Goal: Information Seeking & Learning: Learn about a topic

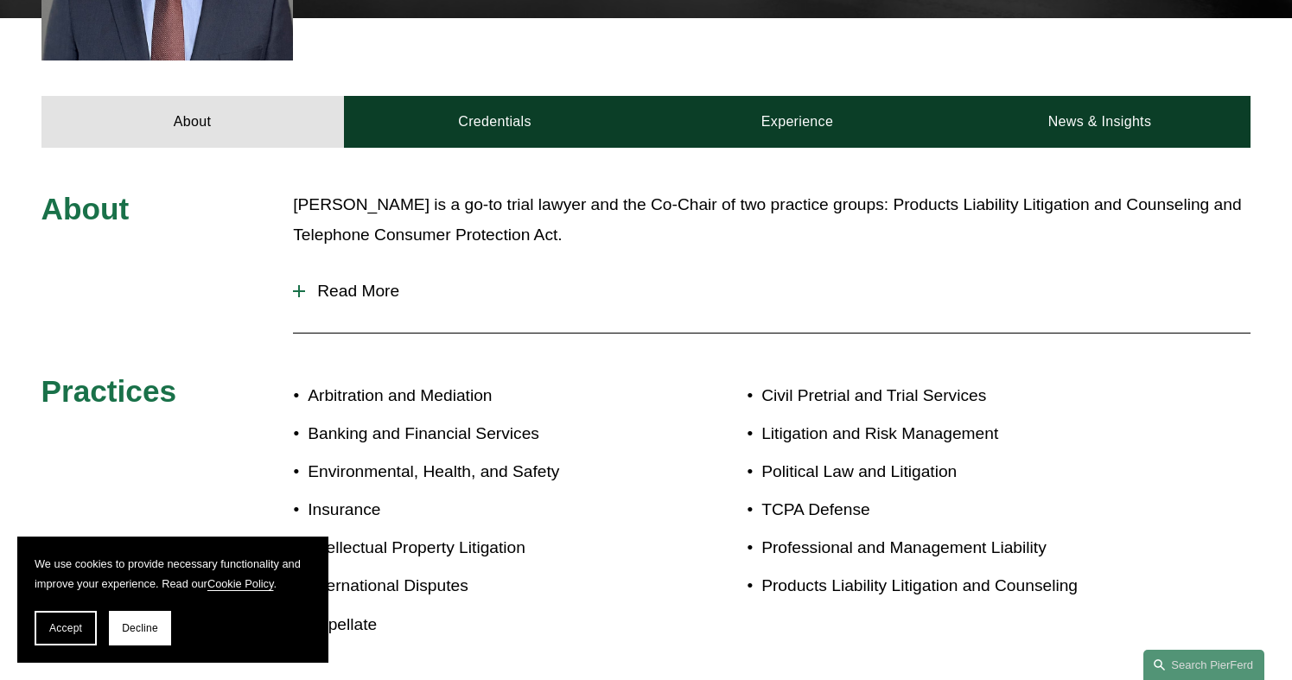
scroll to position [778, 0]
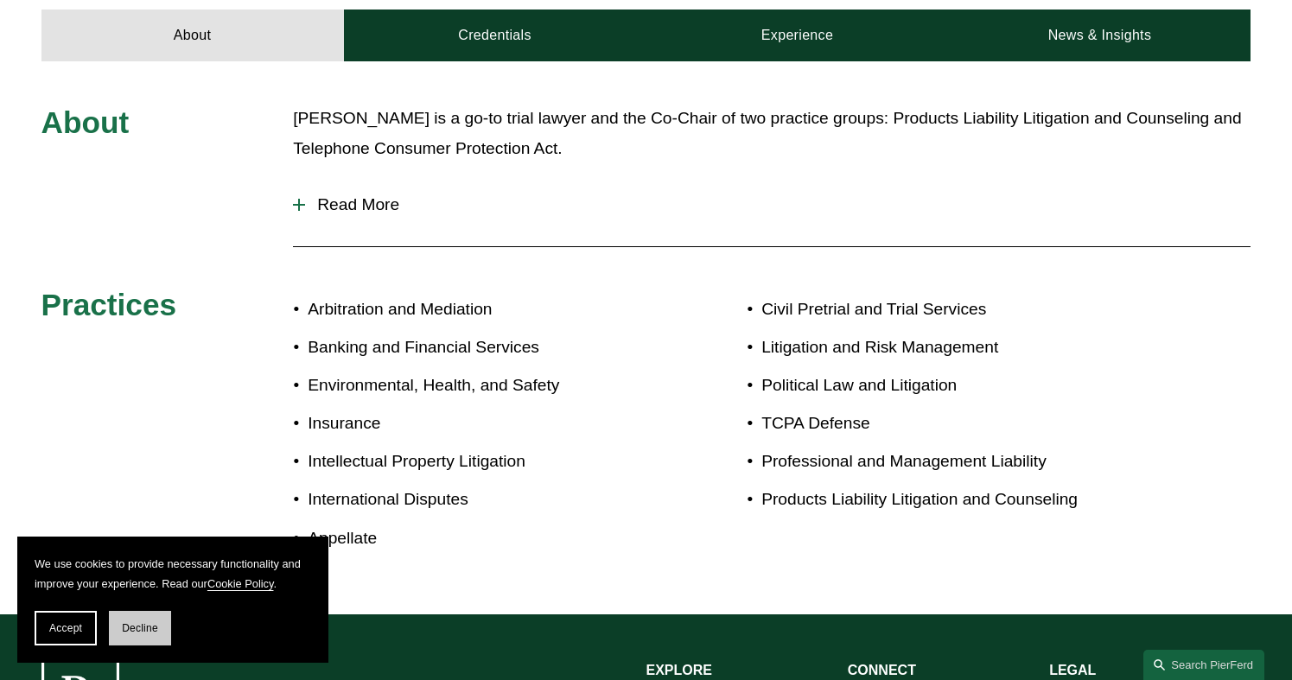
click at [134, 632] on span "Decline" at bounding box center [140, 628] width 36 height 12
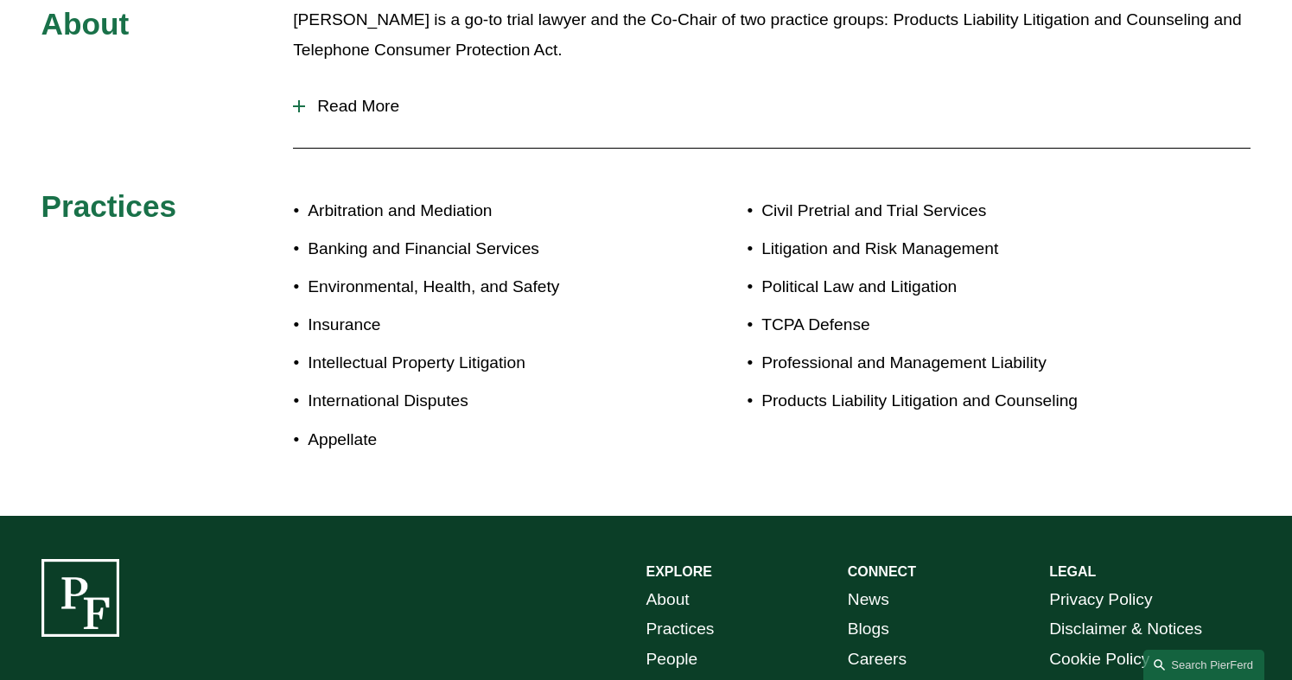
scroll to position [627, 0]
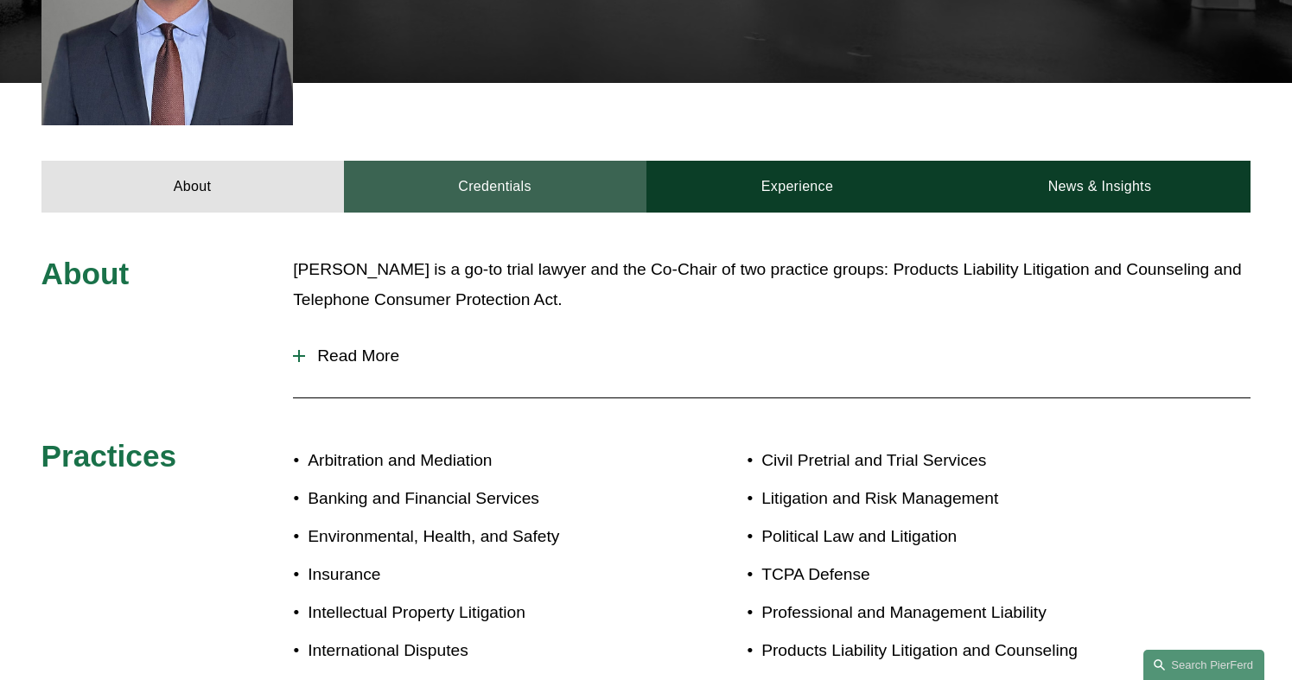
click at [499, 161] on link "Credentials" at bounding box center [495, 187] width 302 height 52
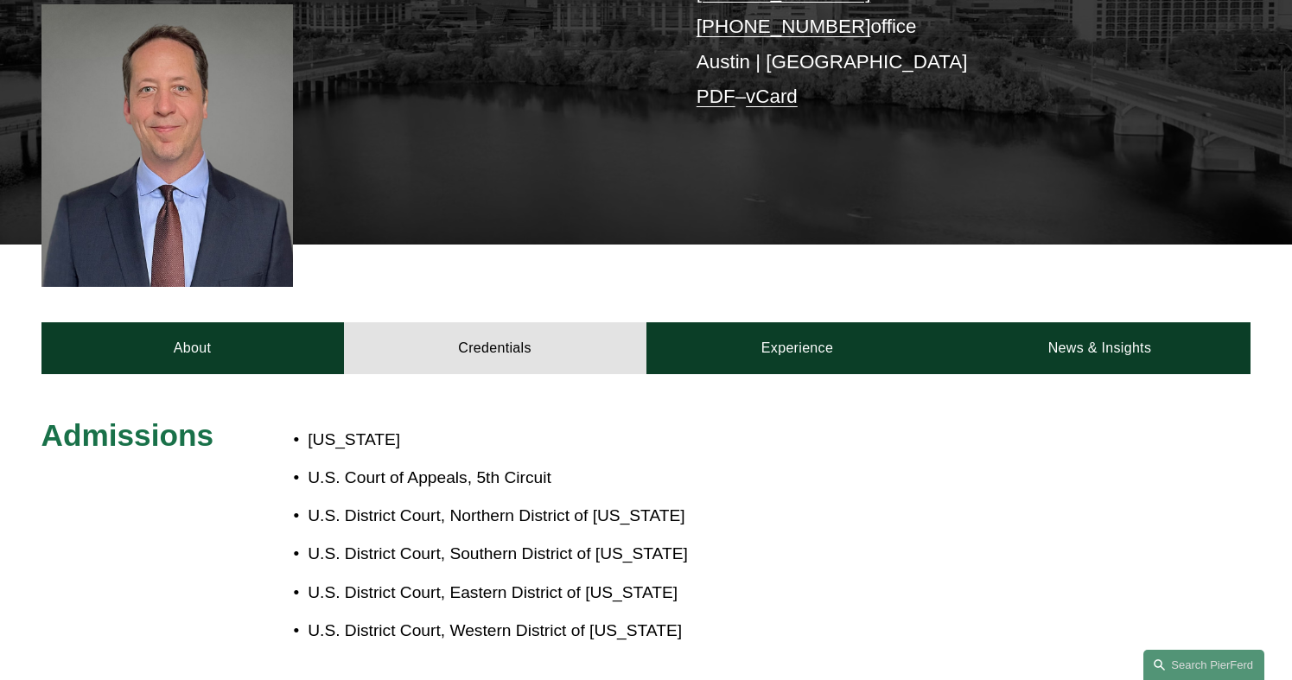
scroll to position [472, 0]
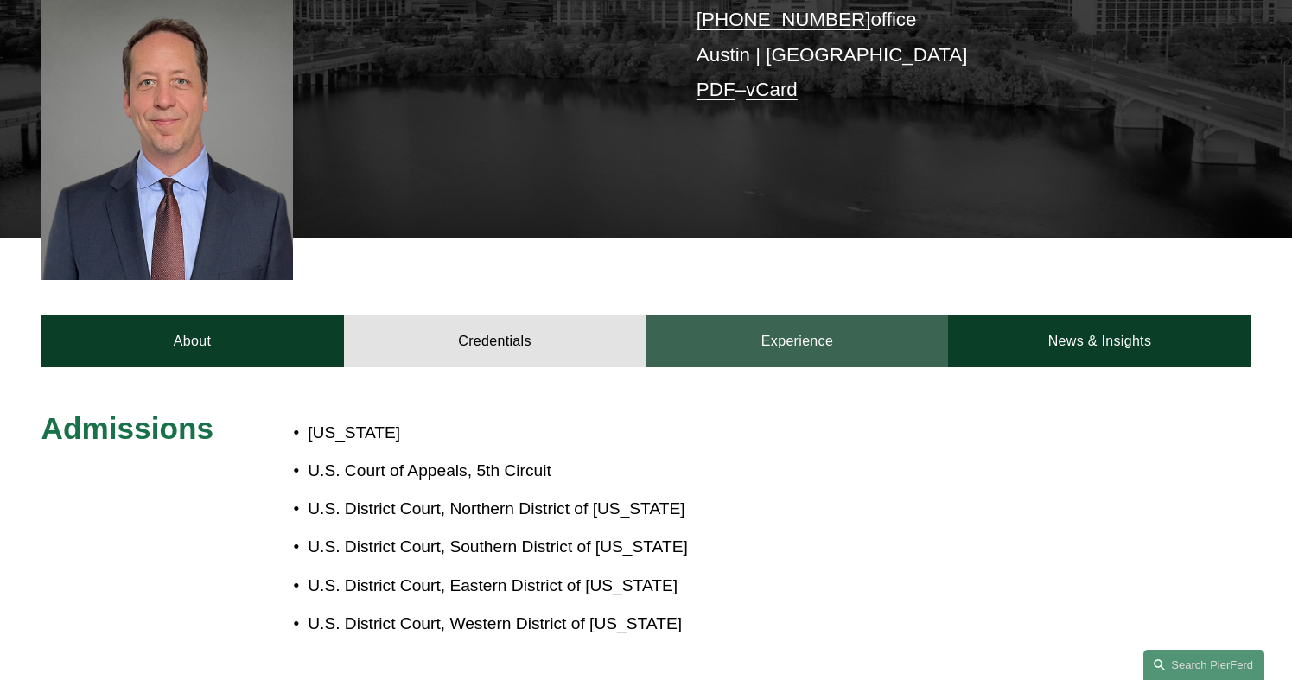
click at [771, 315] on link "Experience" at bounding box center [797, 341] width 302 height 52
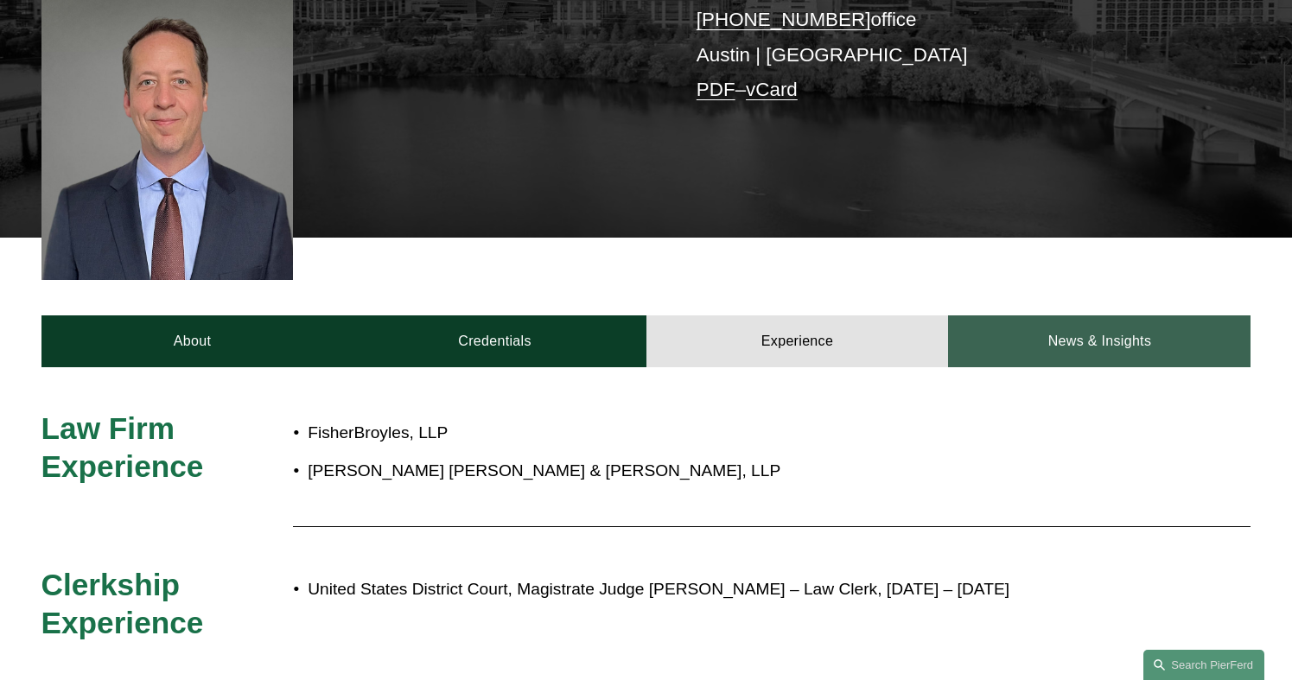
click at [1085, 315] on link "News & Insights" at bounding box center [1099, 341] width 302 height 52
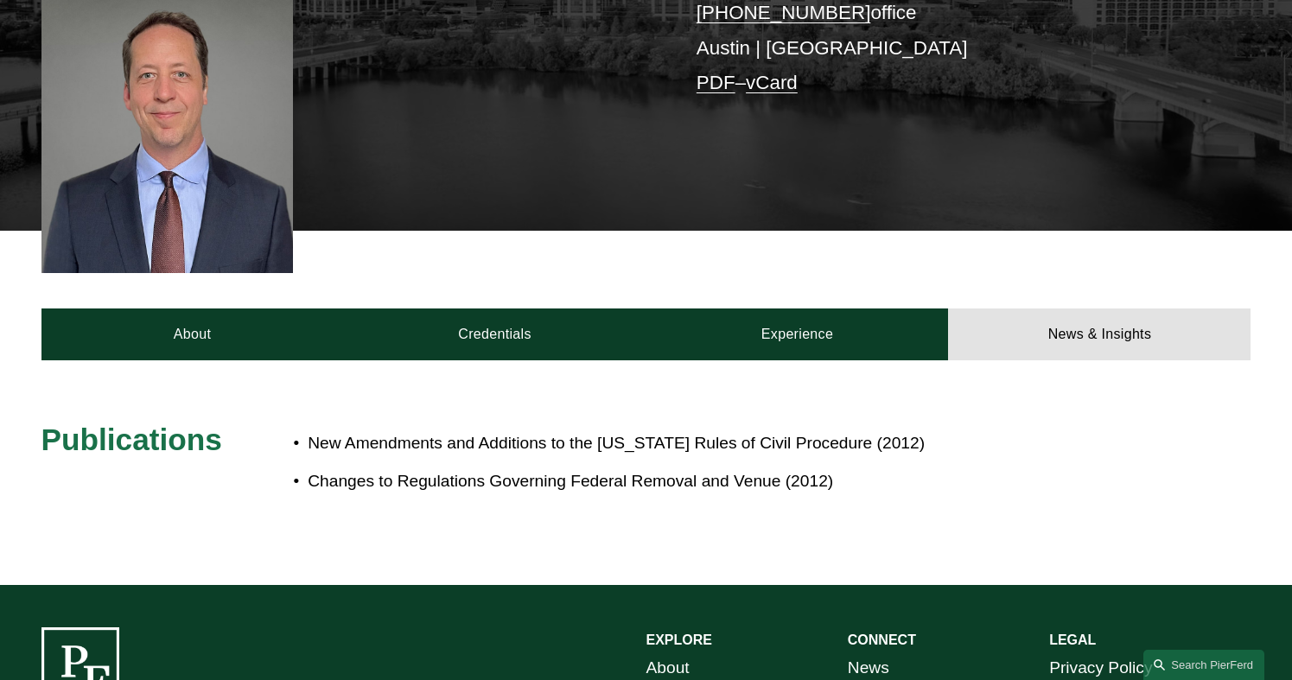
scroll to position [470, 0]
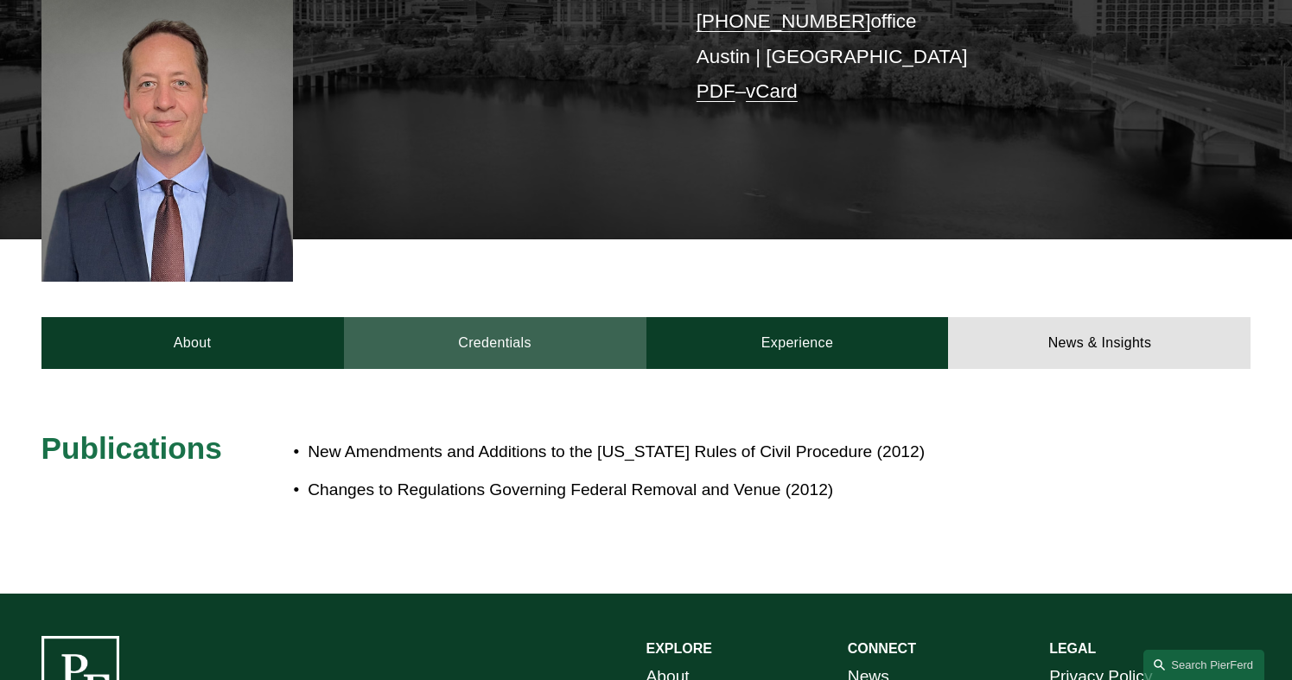
click at [519, 317] on link "Credentials" at bounding box center [495, 343] width 302 height 52
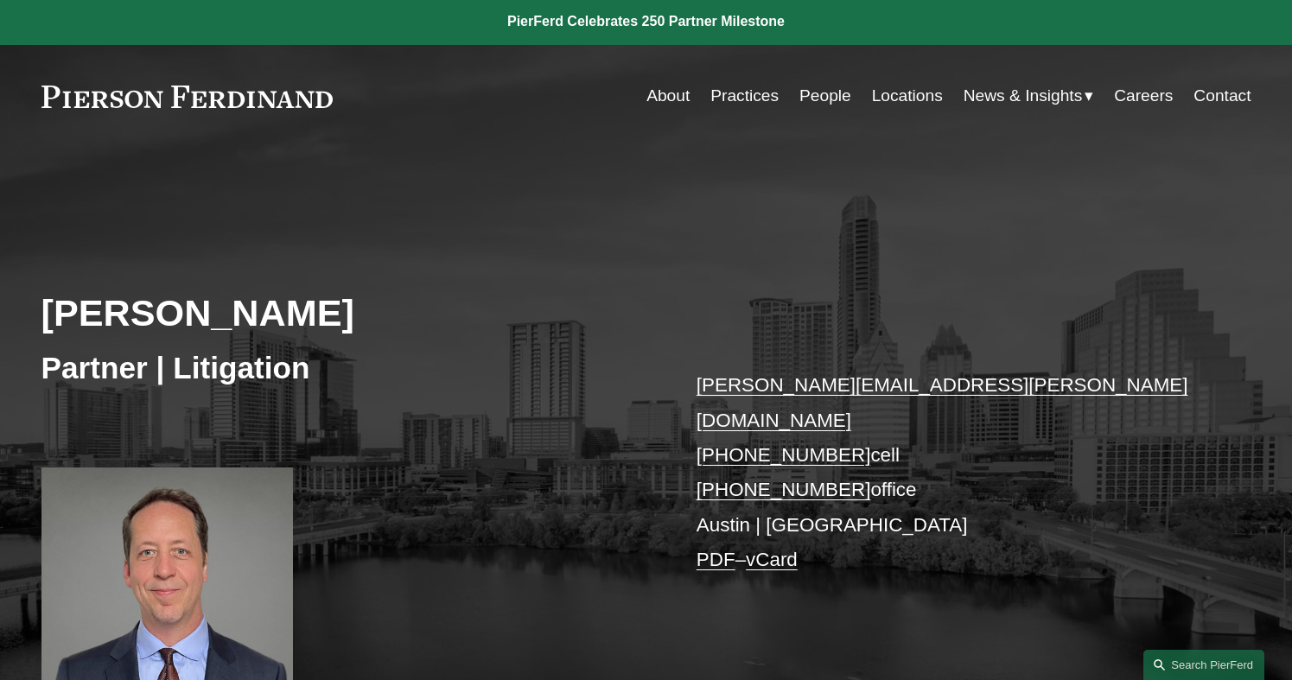
scroll to position [0, 0]
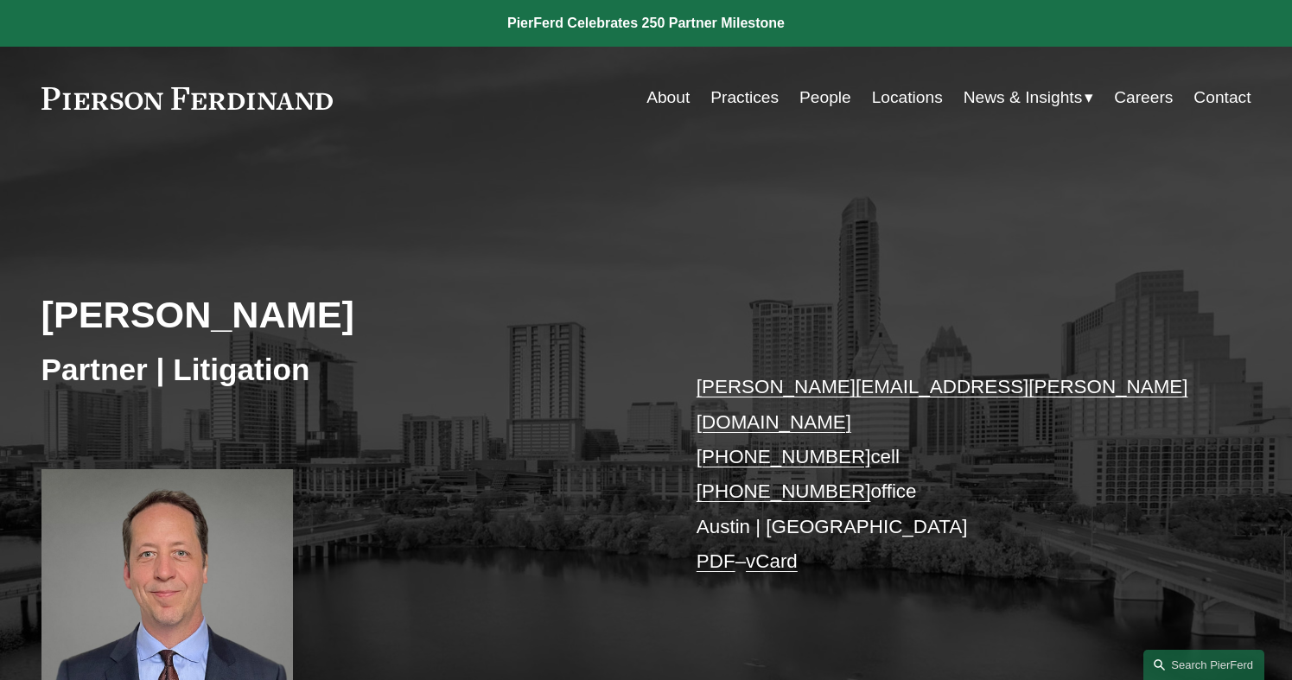
click at [904, 93] on link "Locations" at bounding box center [907, 97] width 71 height 33
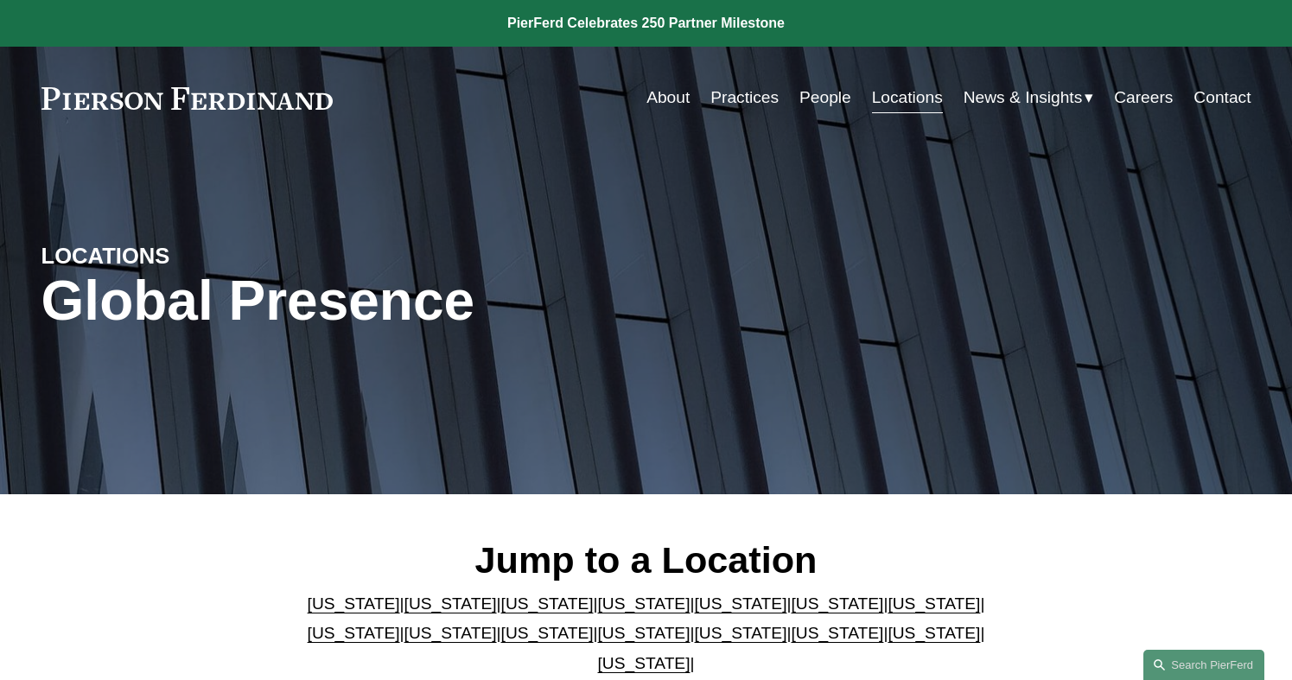
click at [665, 95] on link "About" at bounding box center [667, 97] width 43 height 33
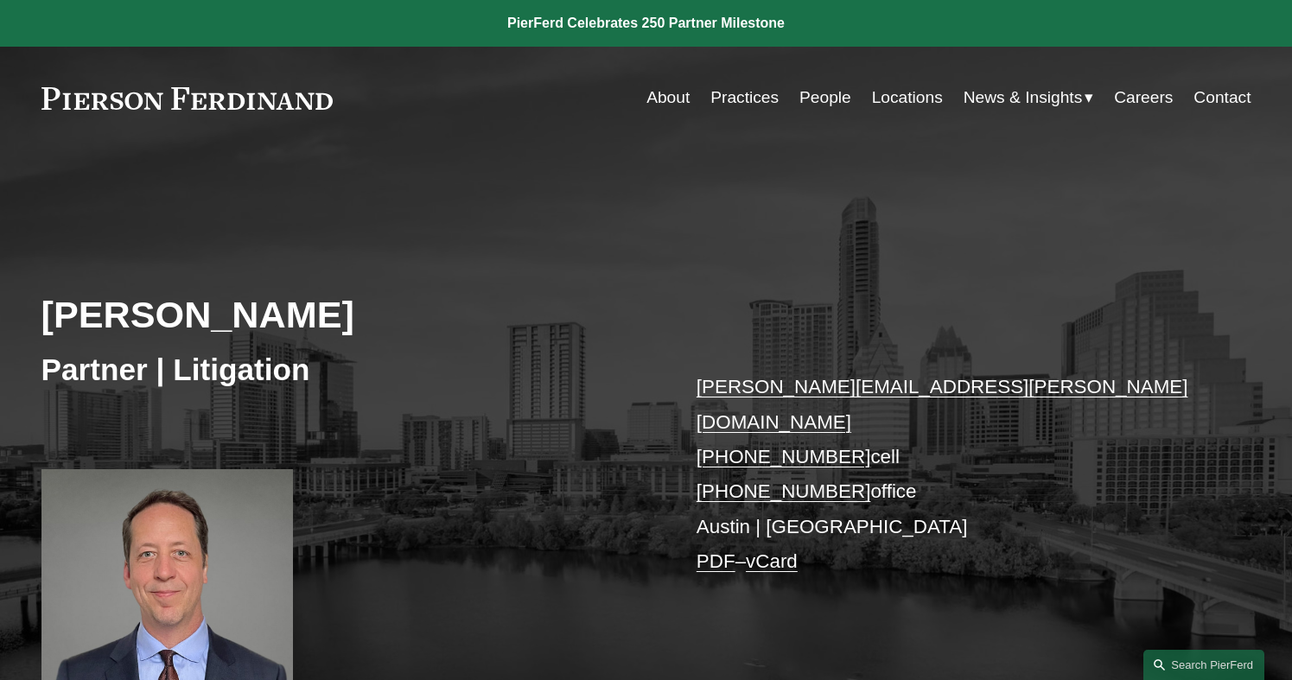
click at [822, 92] on link "People" at bounding box center [825, 97] width 52 height 33
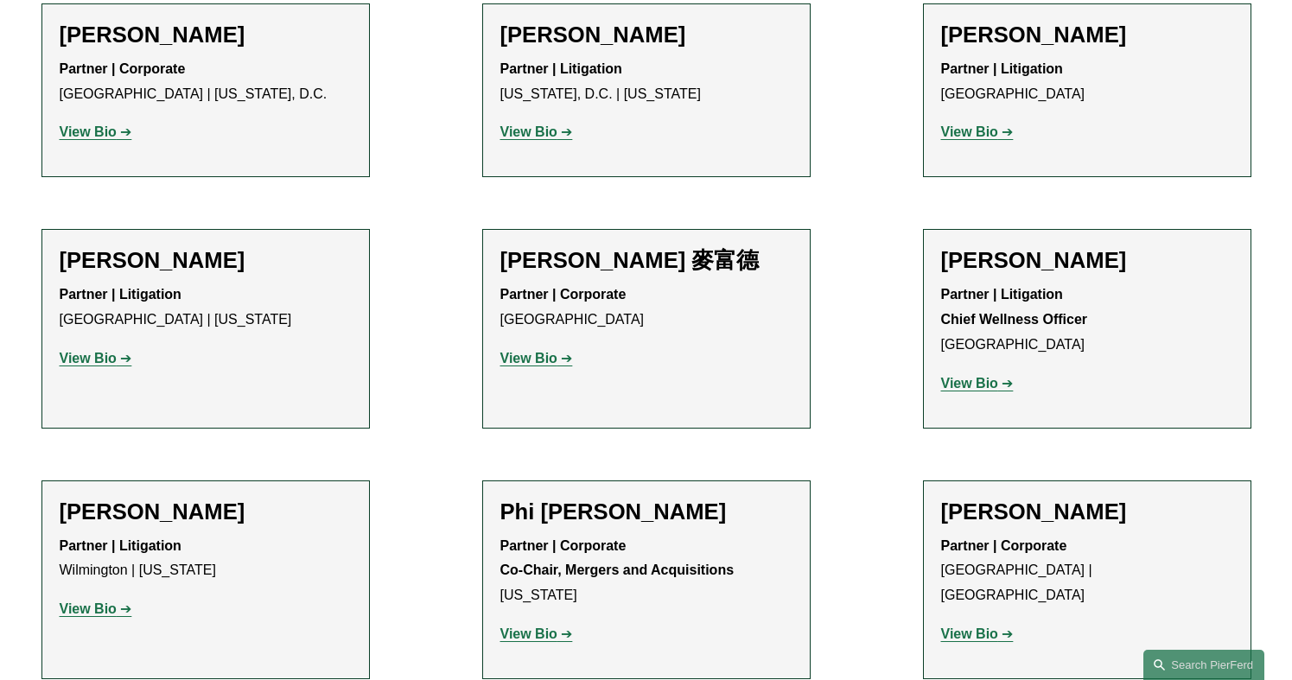
scroll to position [14438, 0]
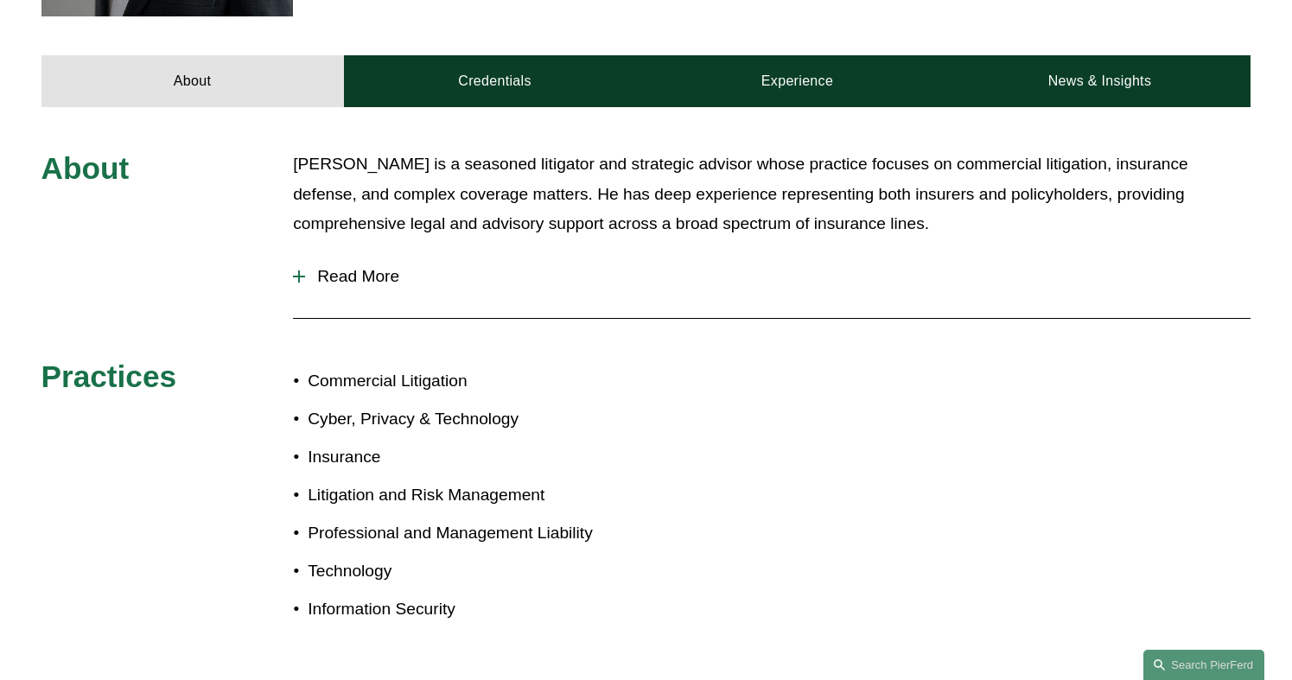
scroll to position [691, 0]
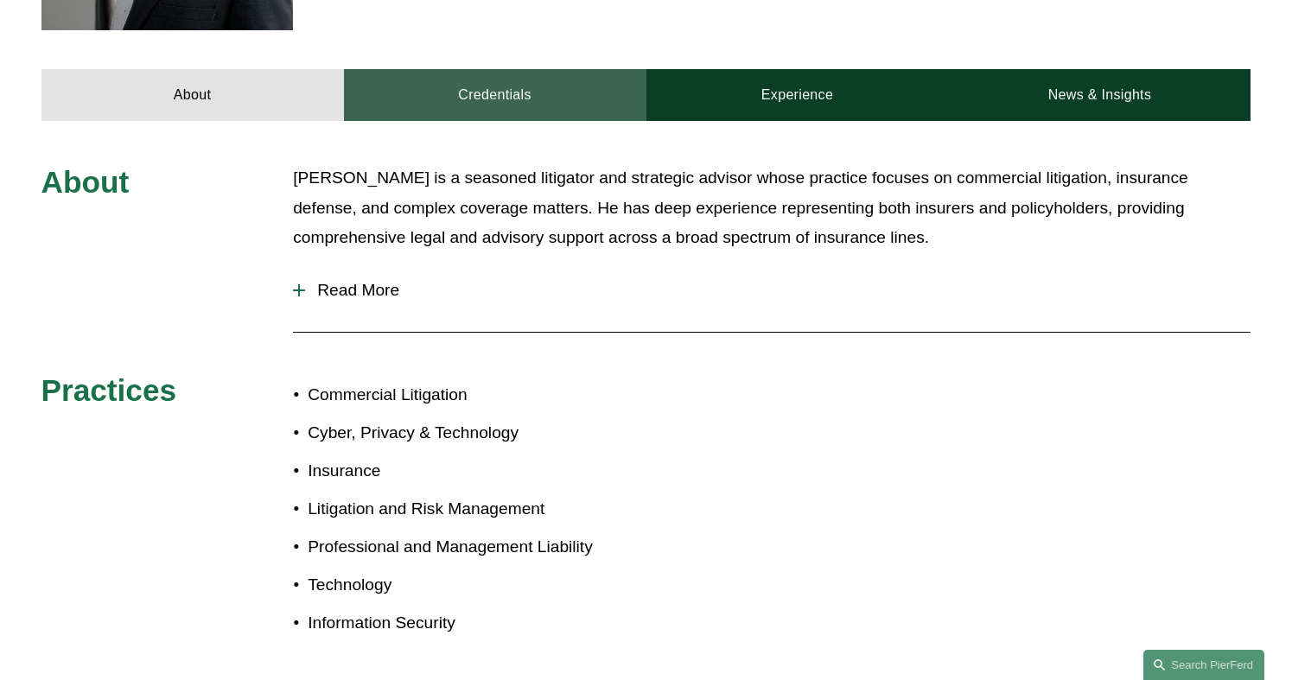
click at [516, 89] on link "Credentials" at bounding box center [495, 95] width 302 height 52
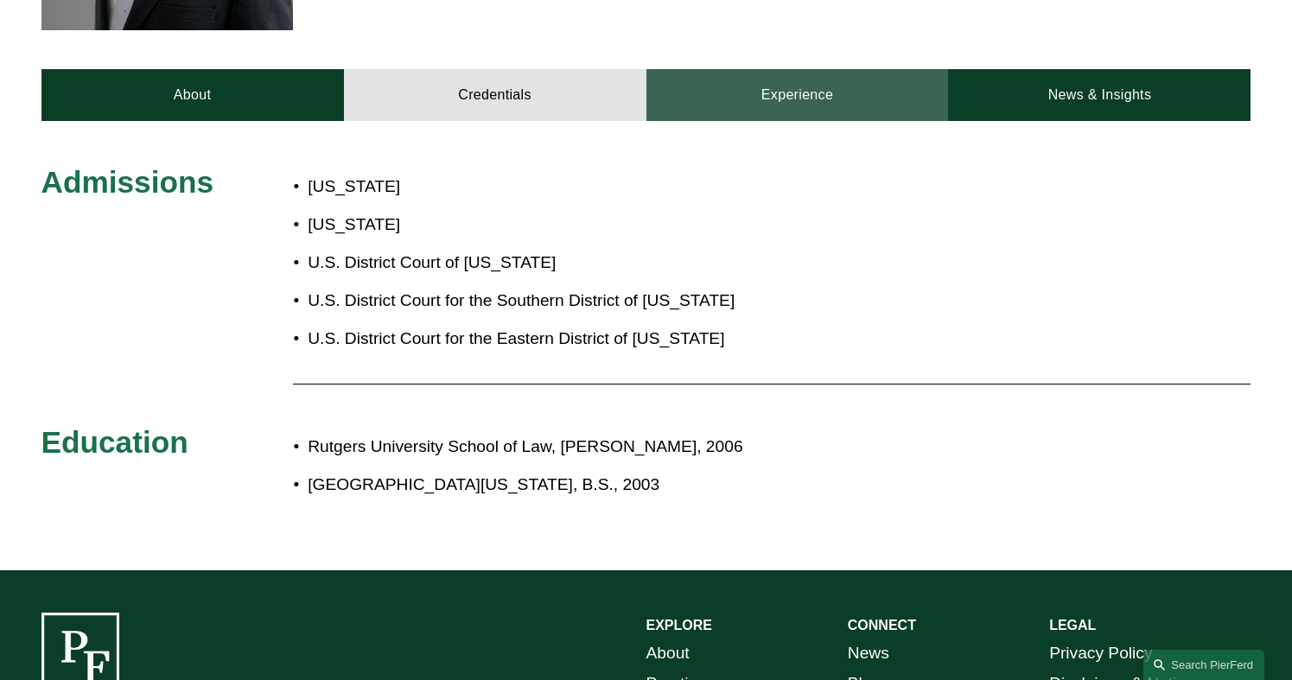
click at [785, 82] on link "Experience" at bounding box center [797, 95] width 302 height 52
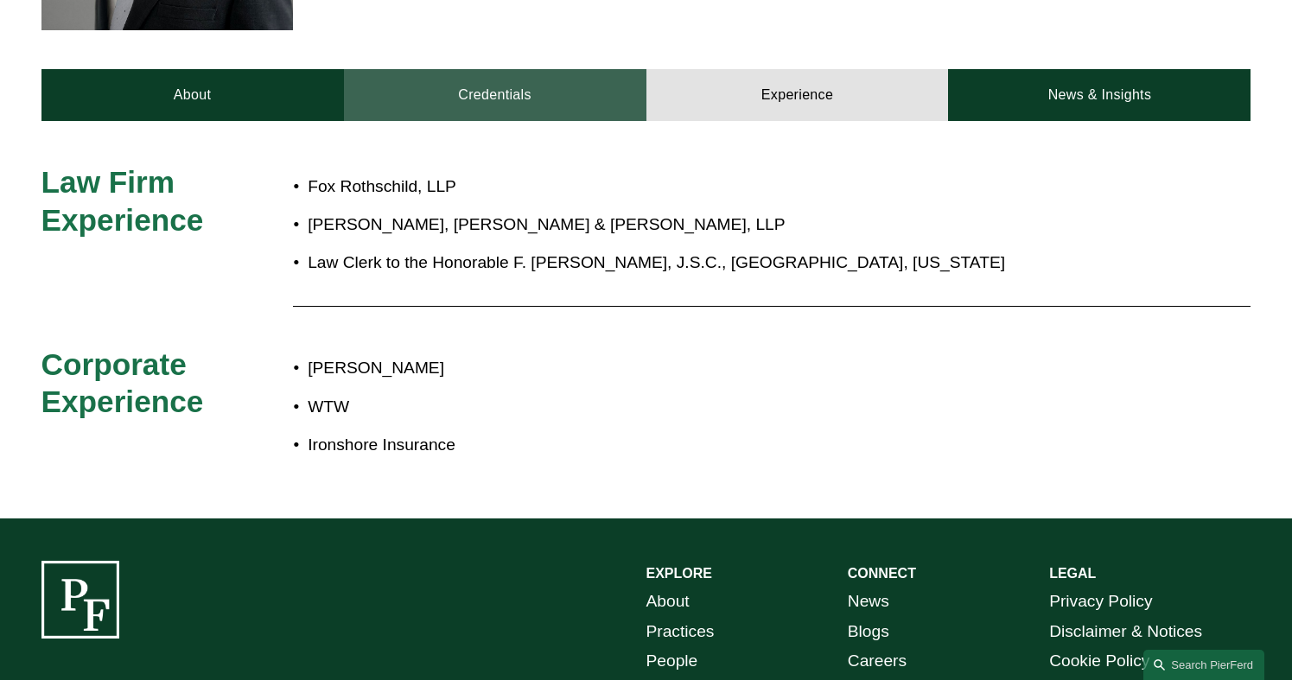
click at [501, 86] on link "Credentials" at bounding box center [495, 95] width 302 height 52
